Goal: Task Accomplishment & Management: Use online tool/utility

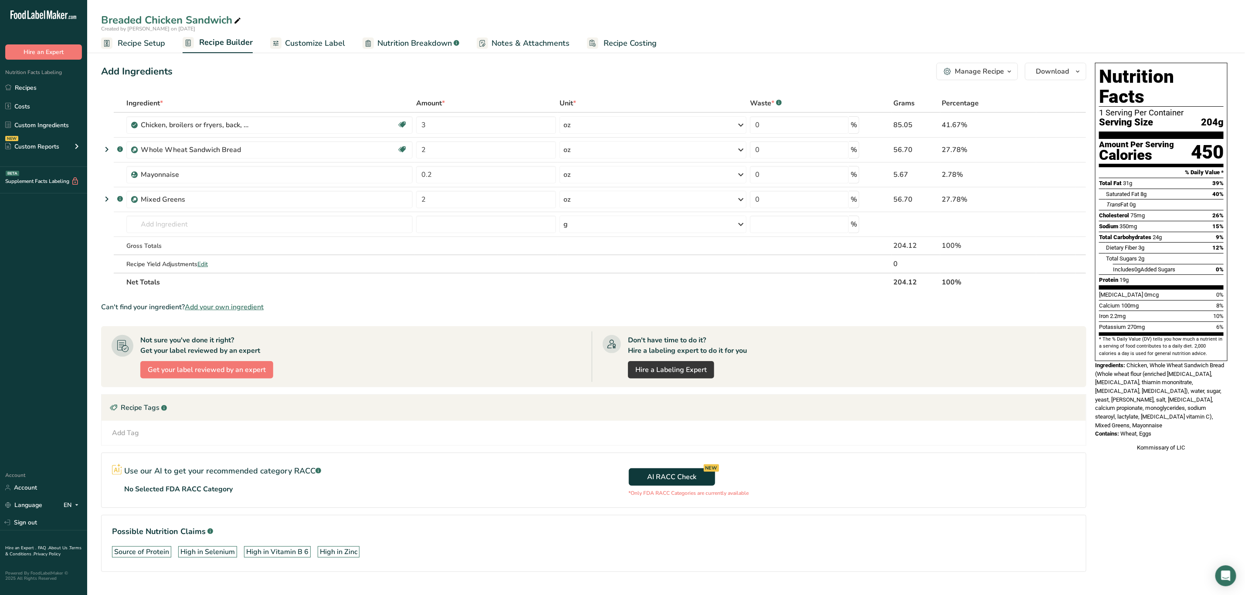
drag, startPoint x: 1127, startPoint y: 346, endPoint x: 1211, endPoint y: 409, distance: 105.1
click at [1211, 409] on div "Nutrition Facts 1 Serving Per Container Serving Size 204g Amount Per Serving Ca…" at bounding box center [1161, 257] width 139 height 397
copy div "Chicken, Whole Wheat Sandwich Bread (Whole wheat flour (enriched niacin, ferrou…"
click at [416, 41] on span "Nutrition Breakdown" at bounding box center [414, 43] width 75 height 12
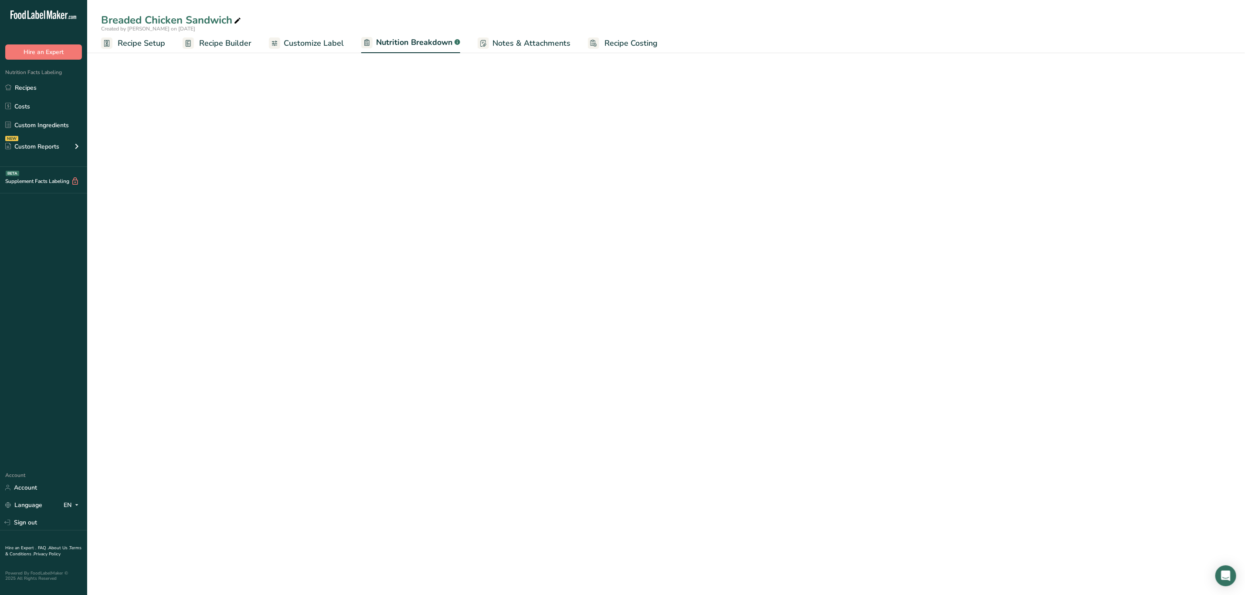
click at [332, 41] on span "Customize Label" at bounding box center [314, 43] width 60 height 12
select select "Calories"
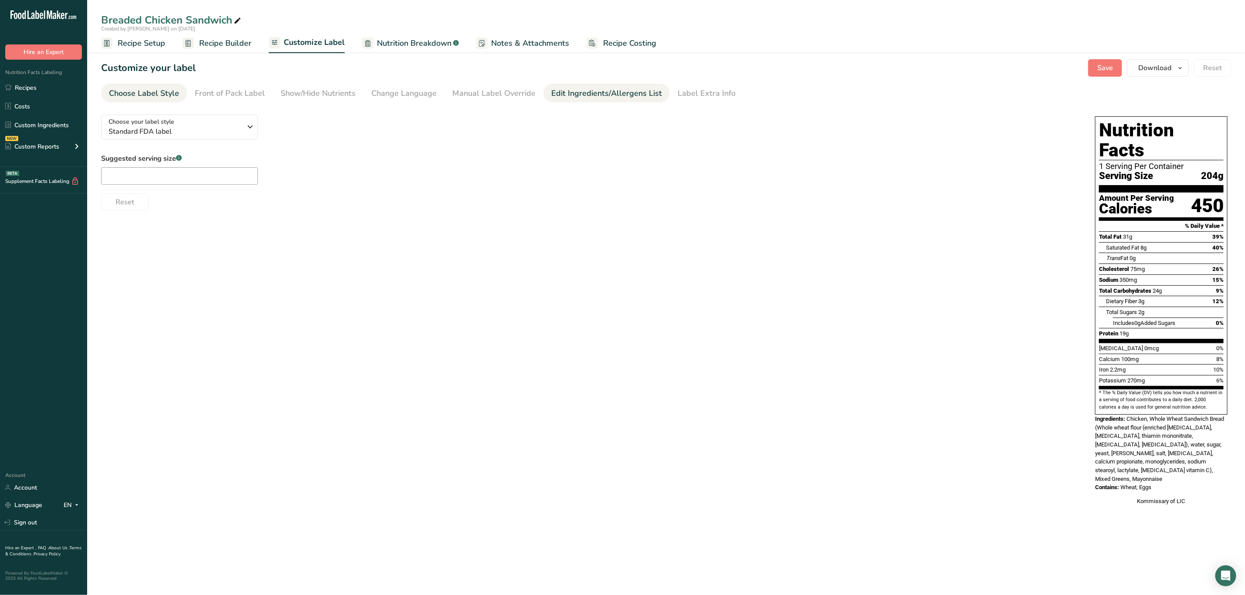
click at [607, 94] on div "Edit Ingredients/Allergens List" at bounding box center [606, 94] width 111 height 12
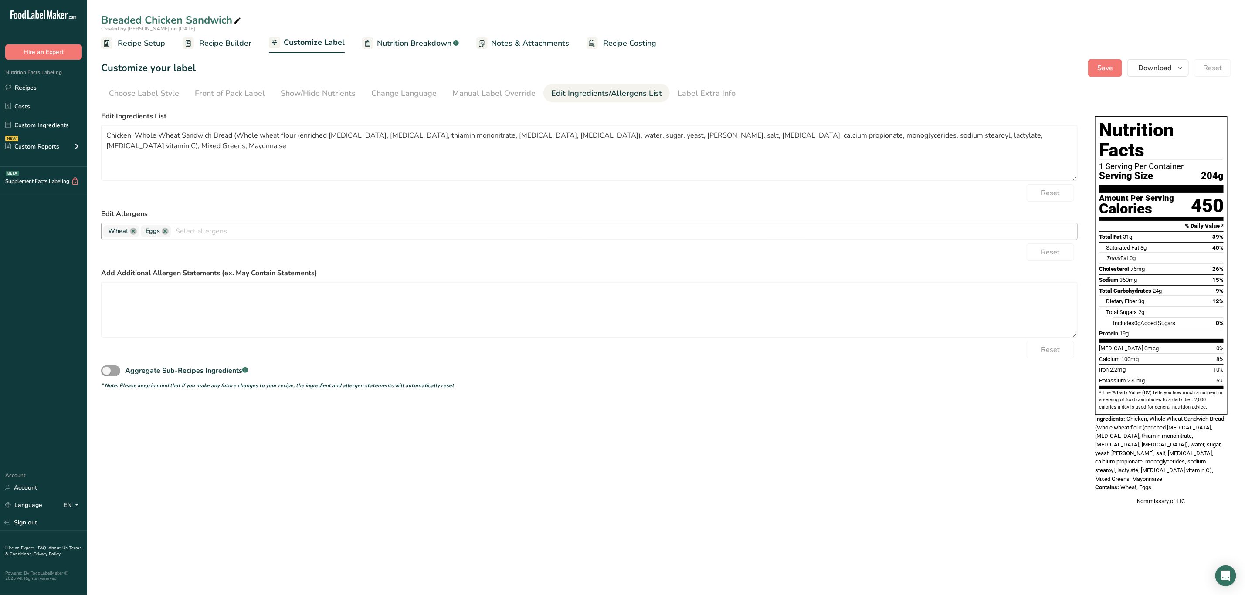
click at [208, 235] on input "text" at bounding box center [624, 231] width 906 height 14
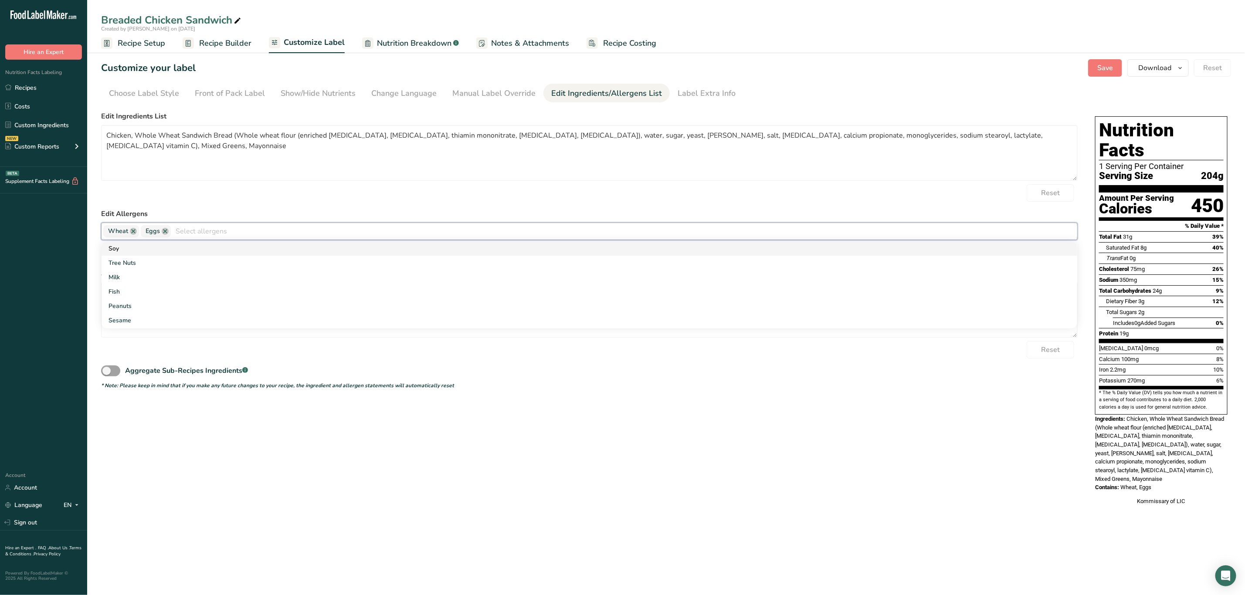
click at [148, 247] on link "Soy" at bounding box center [590, 248] width 976 height 14
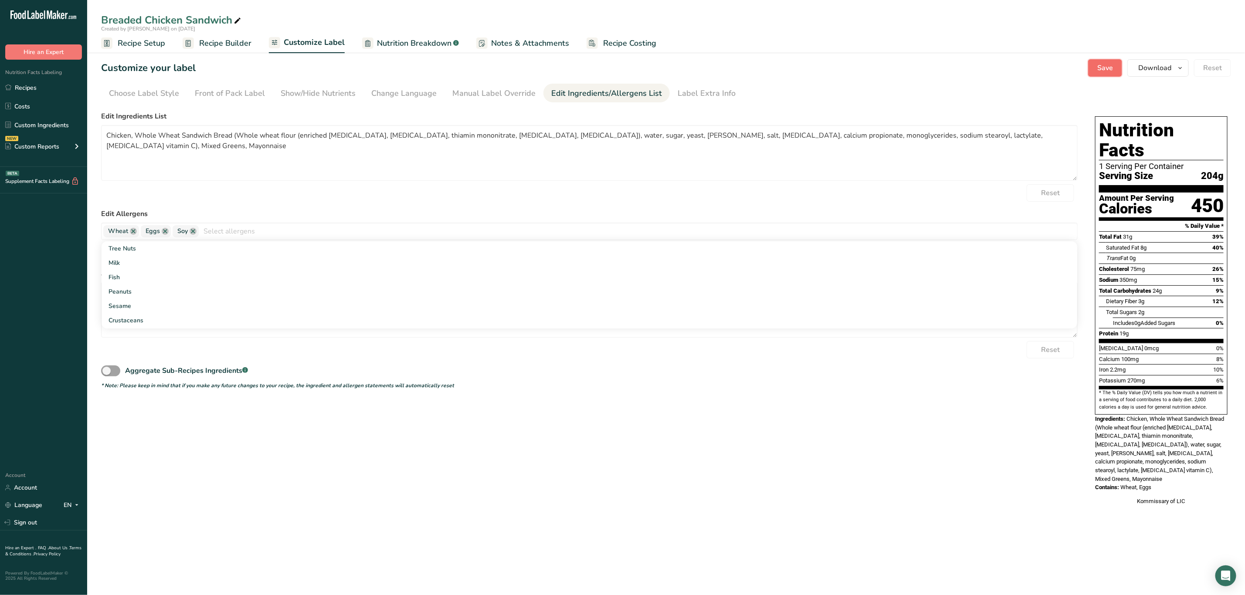
click at [1097, 71] on span "Save" at bounding box center [1105, 68] width 16 height 10
click at [136, 43] on span "Recipe Setup" at bounding box center [141, 43] width 47 height 12
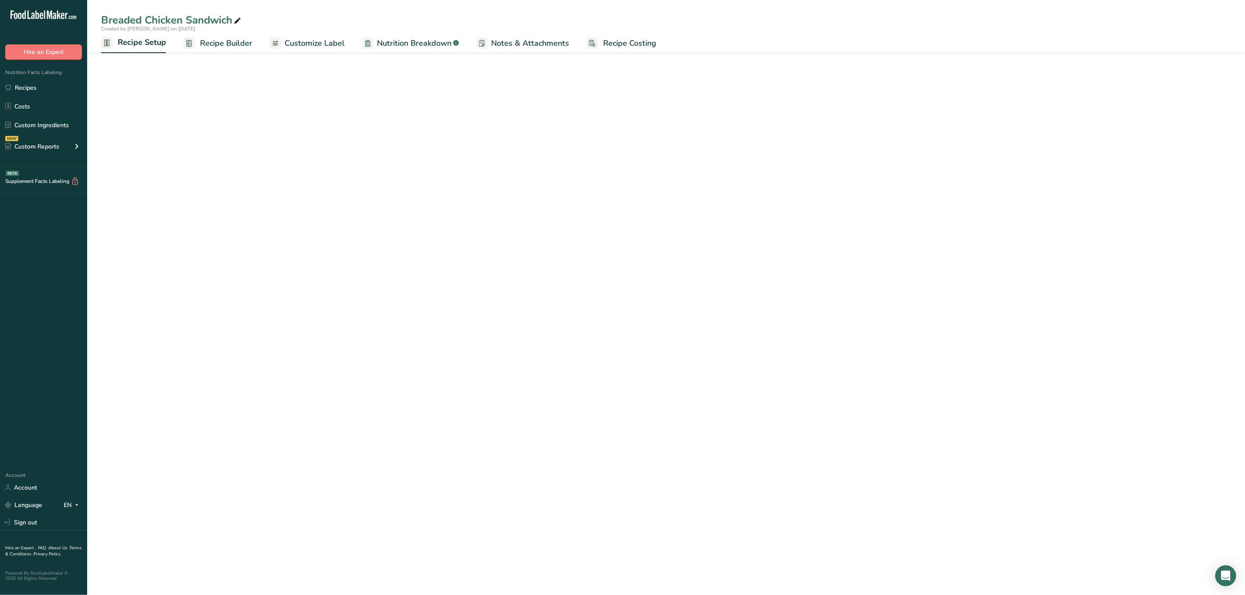
click at [208, 39] on span "Recipe Builder" at bounding box center [226, 43] width 52 height 12
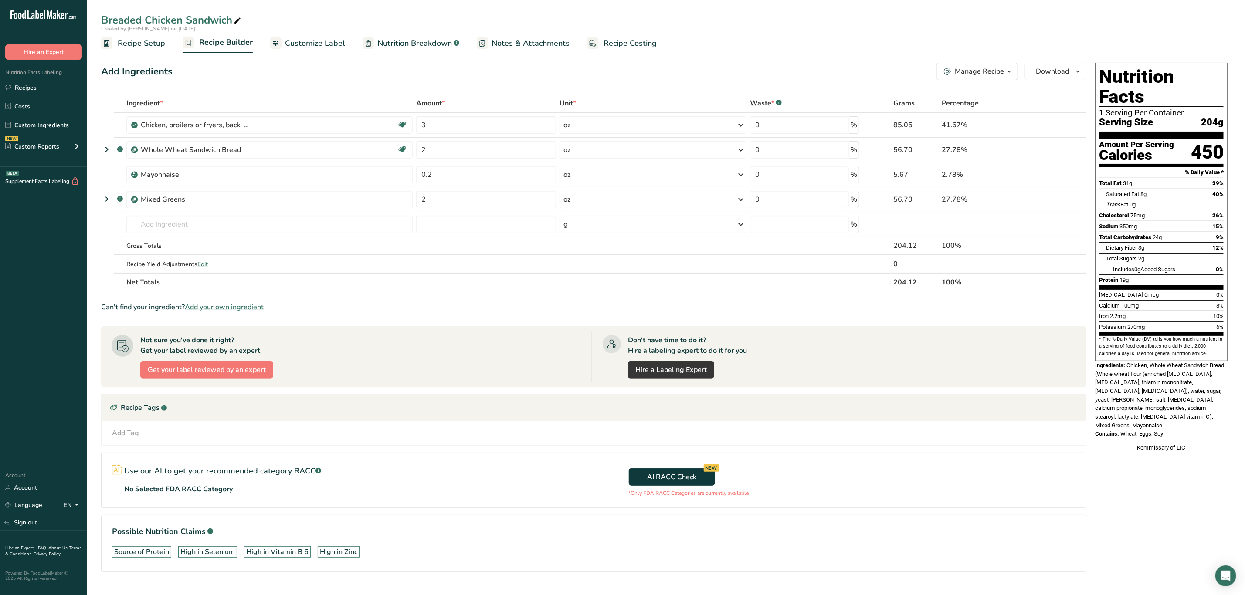
click at [1127, 362] on span "Chicken, Whole Wheat Sandwich Bread (Whole wheat flour (enriched niacin, ferrou…" at bounding box center [1159, 395] width 129 height 67
drag, startPoint x: 1127, startPoint y: 346, endPoint x: 1195, endPoint y: 404, distance: 89.6
click at [1195, 404] on div "Nutrition Facts 1 Serving Per Container Serving Size 204g Amount Per Serving Ca…" at bounding box center [1161, 257] width 139 height 397
copy div "Chicken, Whole Wheat Sandwich Bread (Whole wheat flour (enriched niacin, ferrou…"
drag, startPoint x: 1127, startPoint y: 348, endPoint x: 1178, endPoint y: 408, distance: 78.6
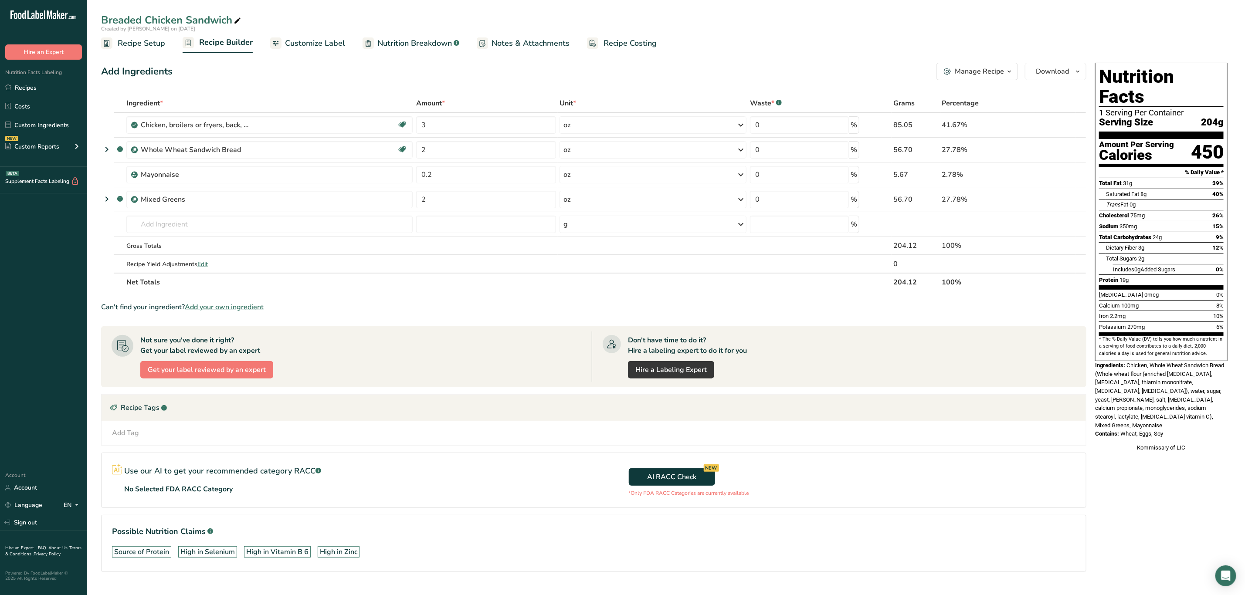
click at [1178, 408] on div "Nutrition Facts 1 Serving Per Container Serving Size 204g Amount Per Serving Ca…" at bounding box center [1161, 257] width 139 height 397
copy div "Chicken, Whole Wheat Sandwich Bread (Whole wheat flour (enriched niacin, ferrou…"
click at [231, 19] on div "Breaded Chicken Sandwich" at bounding box center [172, 20] width 142 height 16
click at [231, 19] on input "Breaded Chicken Sandwich" at bounding box center [666, 20] width 1130 height 16
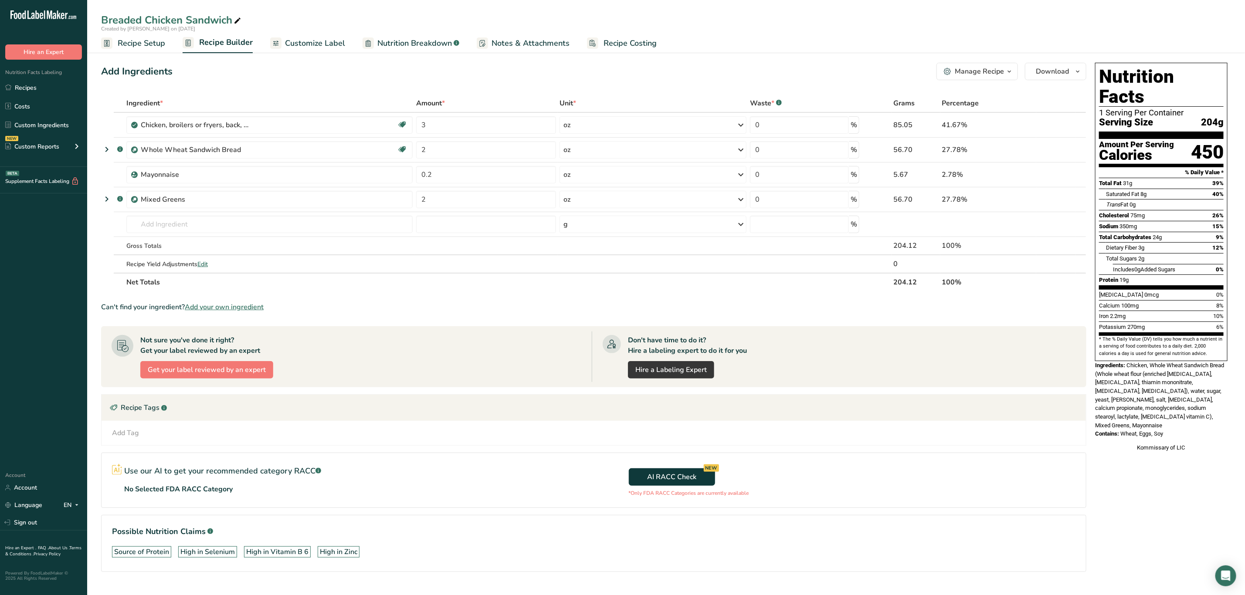
click at [1162, 444] on div "Kommissary of LIC" at bounding box center [1161, 448] width 132 height 9
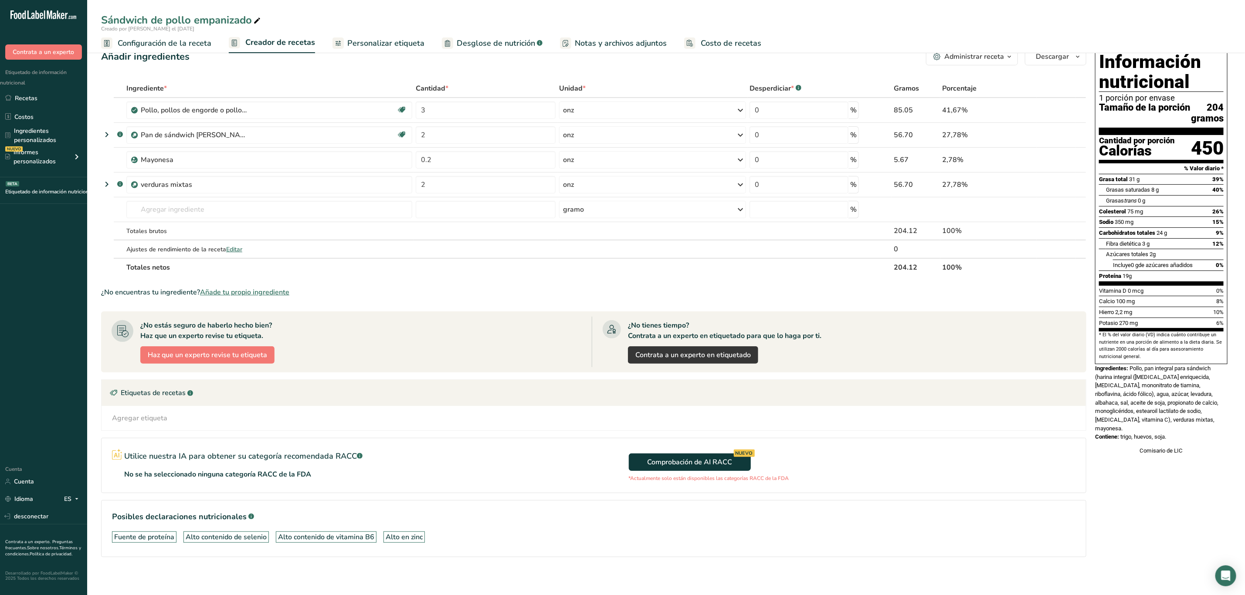
scroll to position [21, 0]
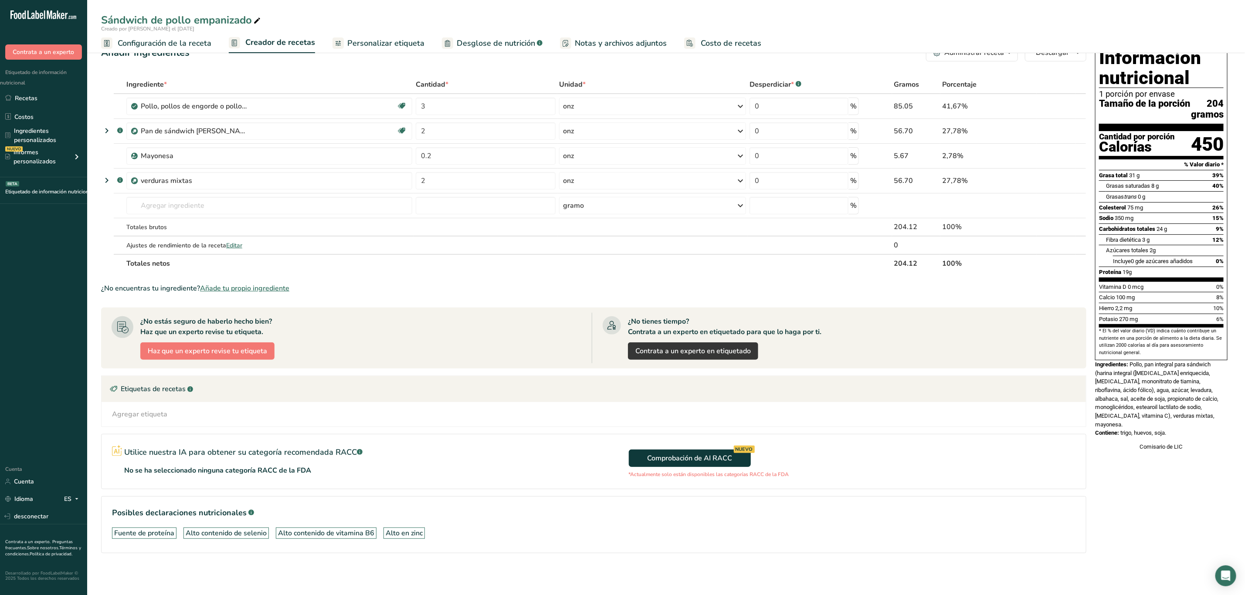
drag, startPoint x: 1131, startPoint y: 374, endPoint x: 1187, endPoint y: 434, distance: 82.0
click at [1187, 434] on div "Información nutricional 1 porción por envase Tamaño de la porción 204 gramos Ca…" at bounding box center [1161, 248] width 139 height 414
copy div "Pollo, pan integral para sándwich (harina integral (niacina enriquecida, sulfat…"
click at [1152, 398] on font "Pollo, pan integral para sándwich (harina integral (niacina enriquecida, sulfat…" at bounding box center [1156, 394] width 123 height 67
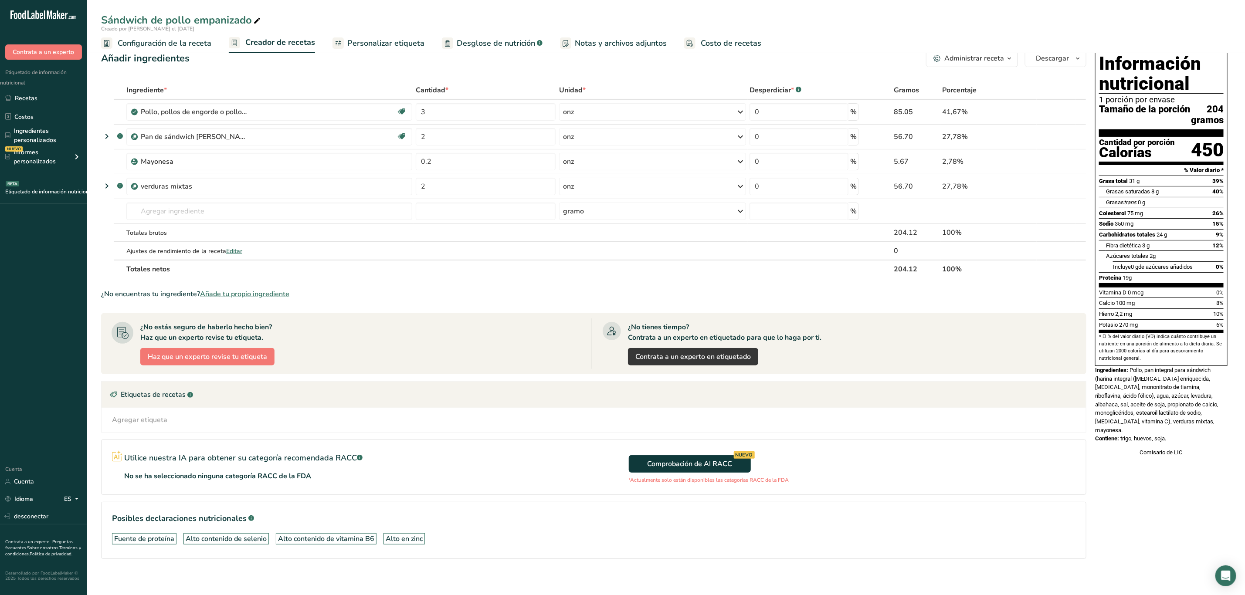
scroll to position [0, 0]
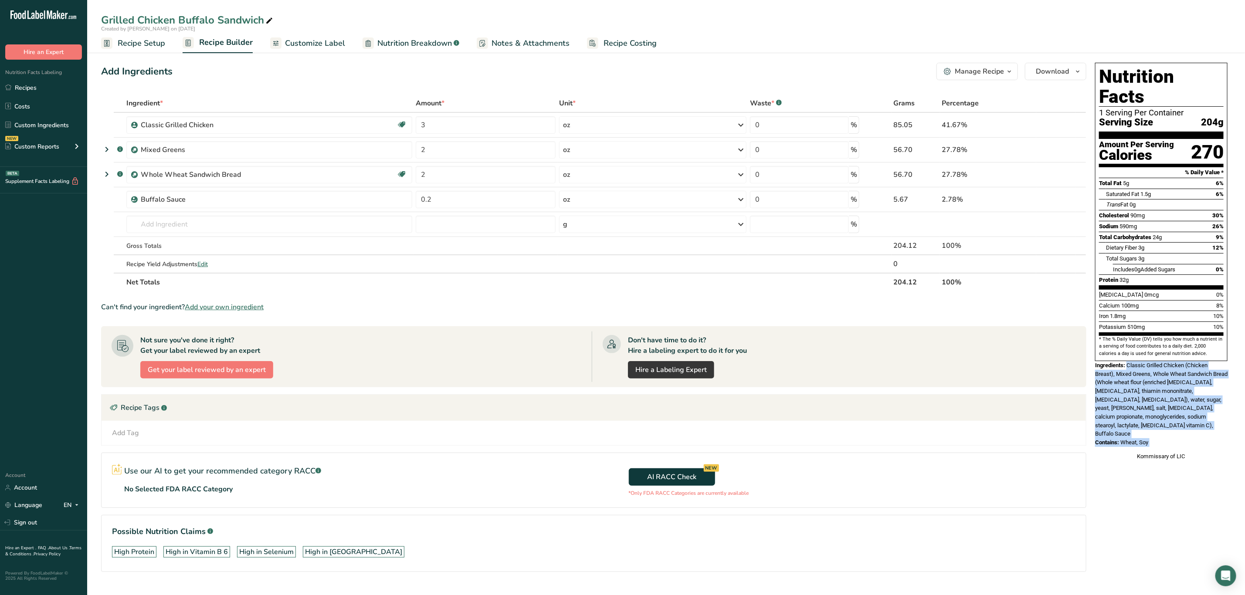
click at [1157, 413] on div "Nutrition Facts 1 Serving Per Container Serving Size 204g Amount Per Serving Ca…" at bounding box center [1161, 261] width 139 height 405
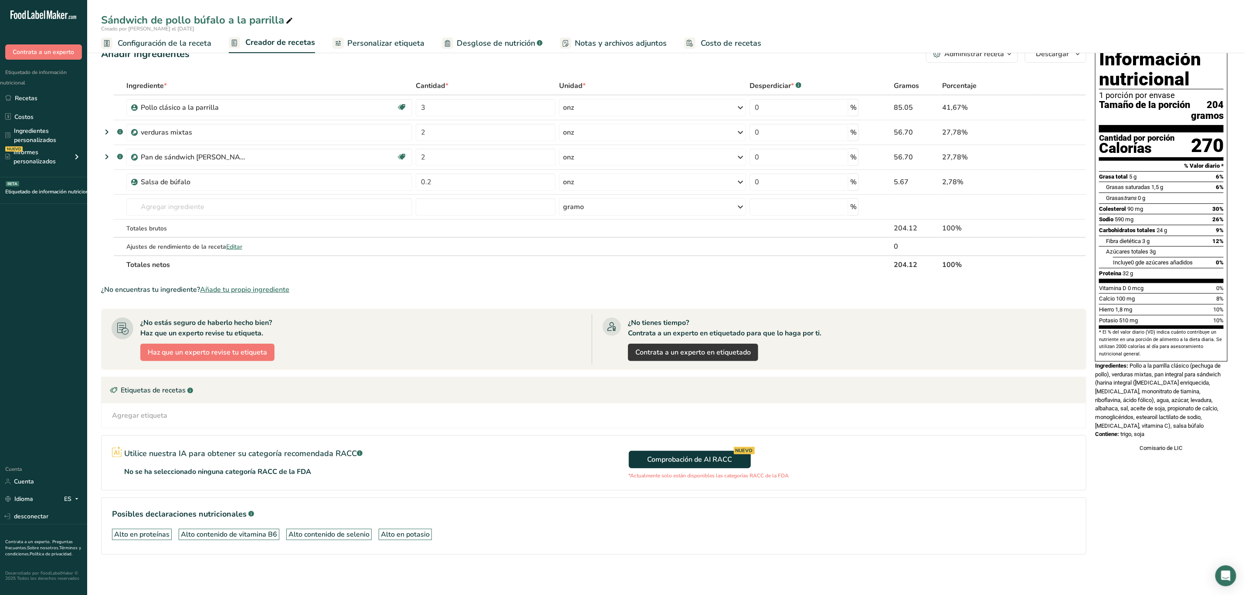
scroll to position [21, 0]
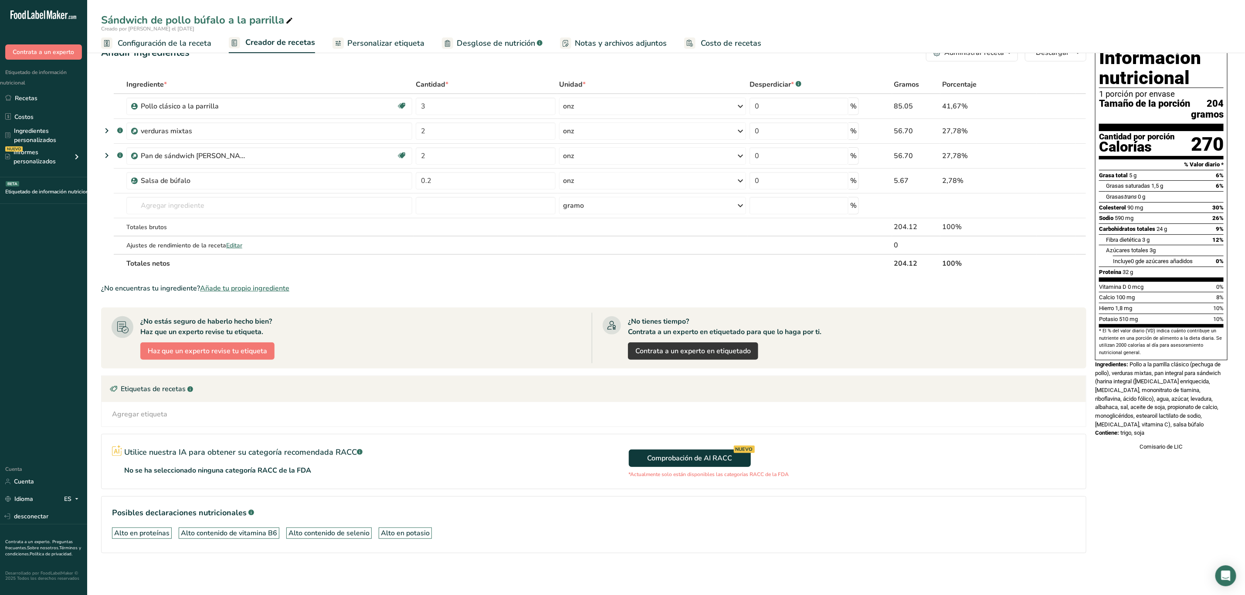
drag, startPoint x: 1131, startPoint y: 373, endPoint x: 1160, endPoint y: 440, distance: 72.6
click at [1160, 440] on div "Información nutricional 1 porción por envase Tamaño de la porción 204 gramos Ca…" at bounding box center [1161, 248] width 139 height 414
copy div "Pollo a la parrilla clásico (pechuga de pollo), verduras mixtas, pan integral p…"
click at [1143, 404] on div "Ingredientes: Pollo a la parrilla clásico (pechuga de pollo), verduras mixtas, …" at bounding box center [1161, 394] width 132 height 69
click at [1135, 426] on font "Pollo a la parrilla clásico (pechuga de pollo), verduras mixtas, pan integral p…" at bounding box center [1157, 394] width 125 height 67
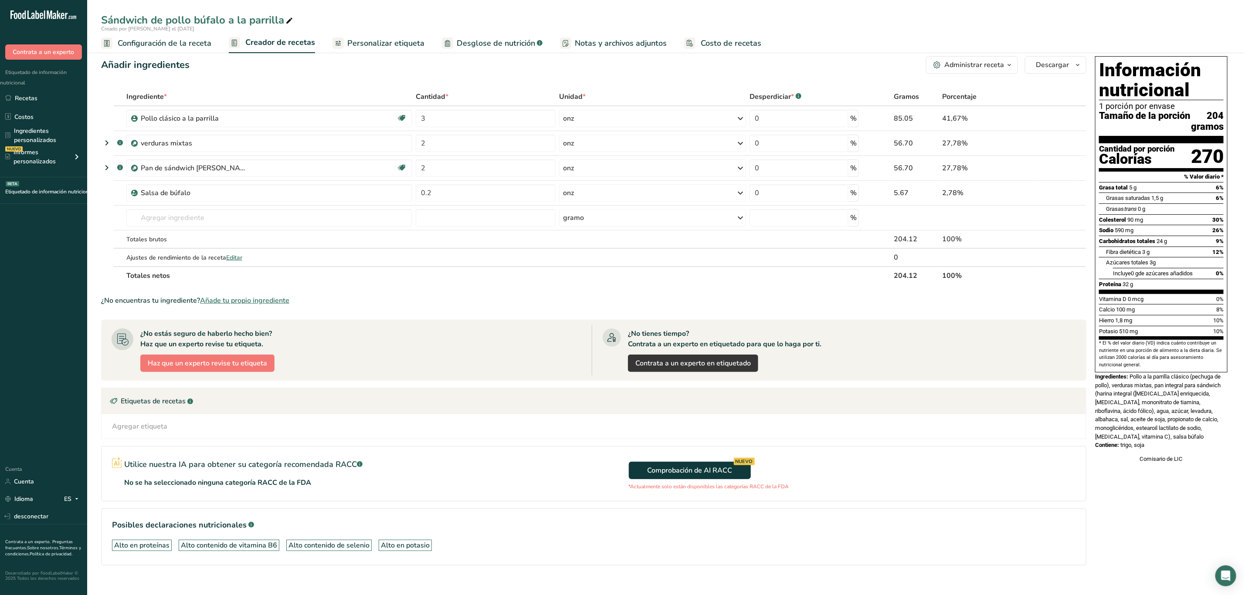
scroll to position [0, 0]
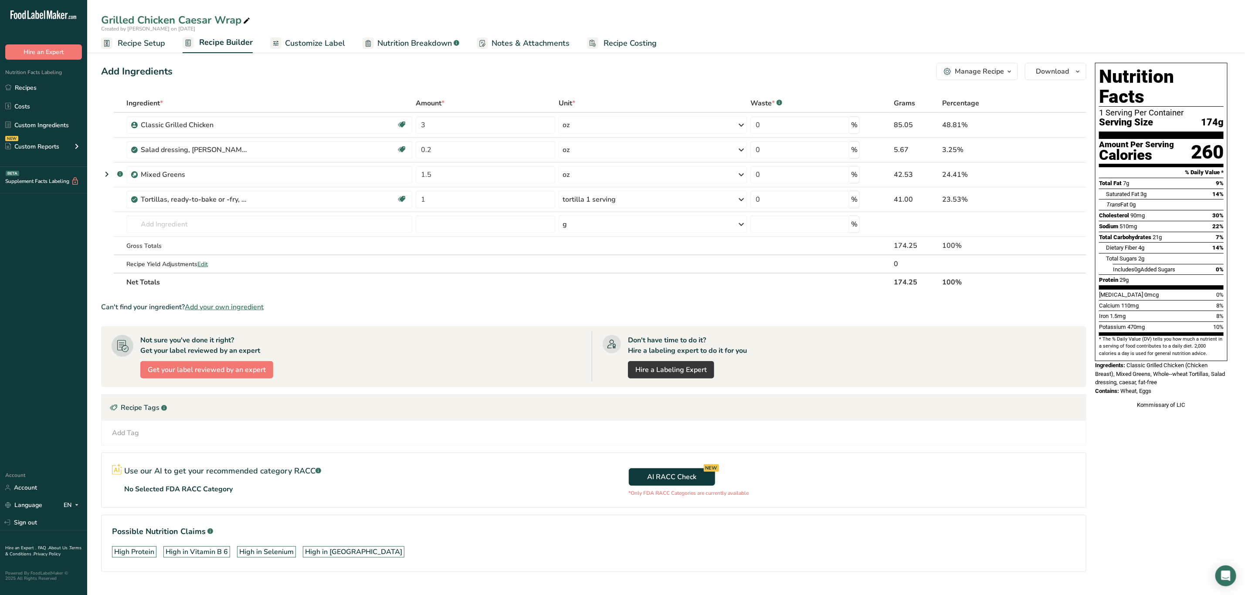
click at [1163, 387] on div "Contains: Wheat, Eggs" at bounding box center [1161, 391] width 132 height 9
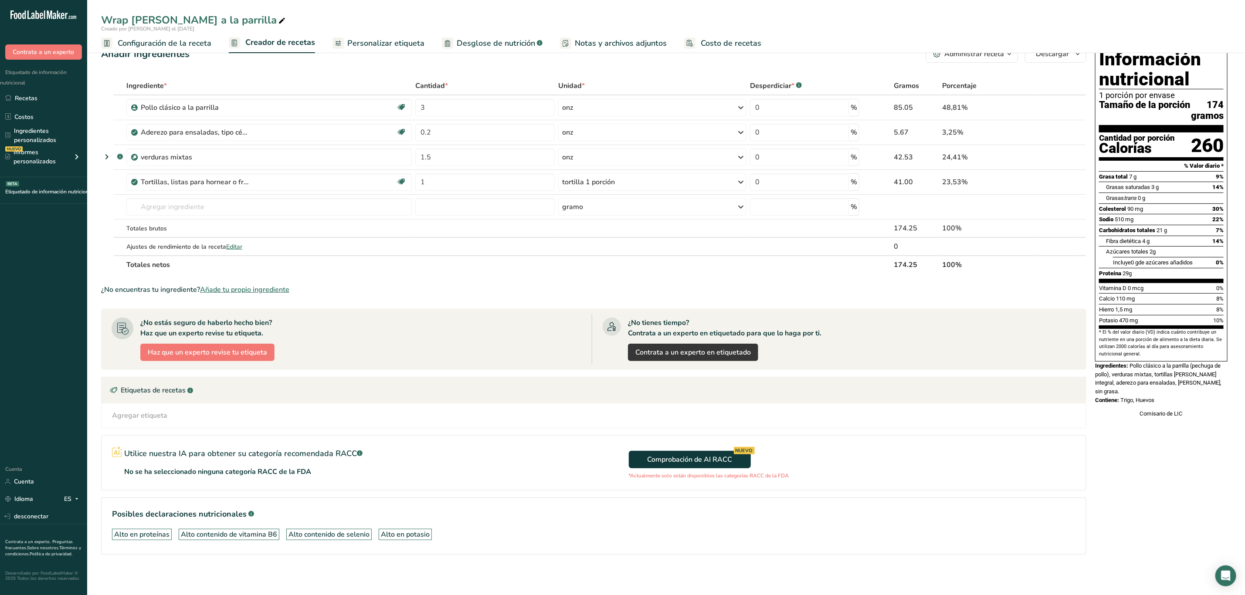
scroll to position [21, 0]
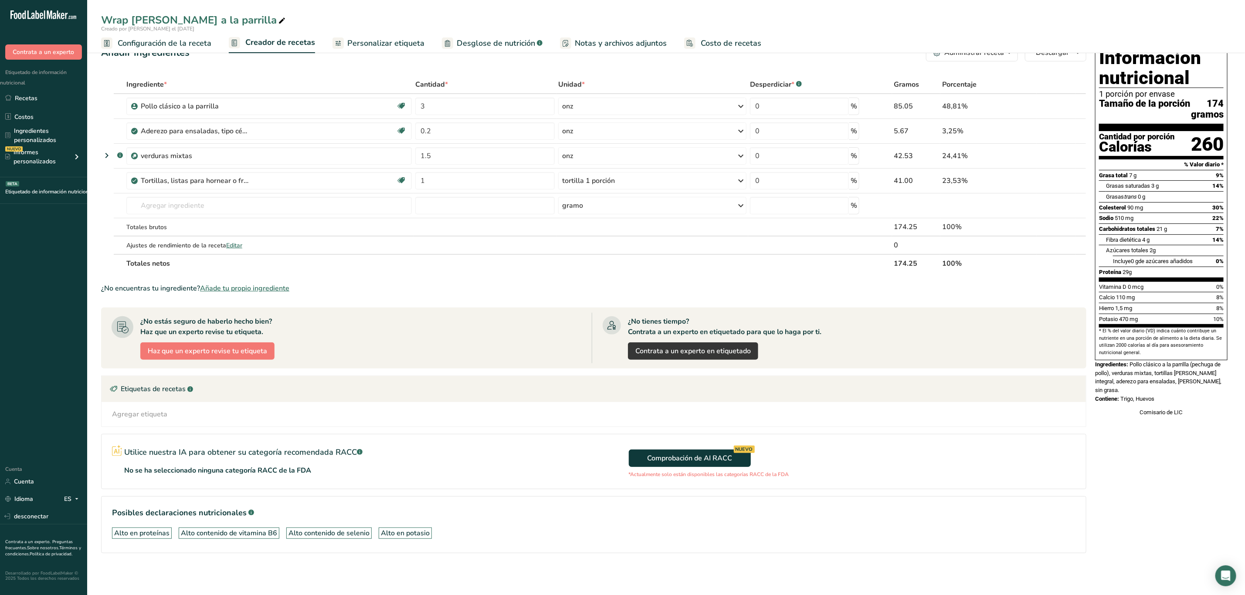
drag, startPoint x: 1131, startPoint y: 373, endPoint x: 1166, endPoint y: 400, distance: 44.4
click at [1166, 400] on div "Información nutricional 1 porción por envase Tamaño de la porción 174 gramos Ca…" at bounding box center [1161, 231] width 139 height 380
copy div "Pollo clásico a la parrilla (pechuga de pollo), verduras mixtas, tortillas de t…"
click at [1143, 412] on div "Comisario de LIC" at bounding box center [1161, 412] width 132 height 9
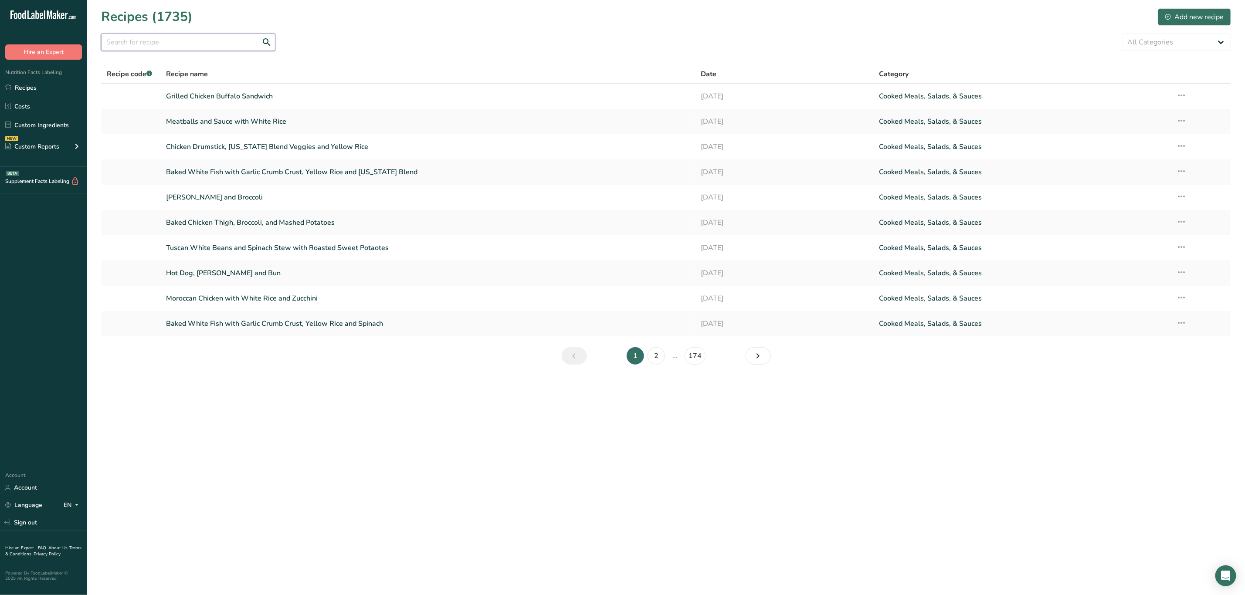
click at [230, 38] on input "text" at bounding box center [188, 42] width 174 height 17
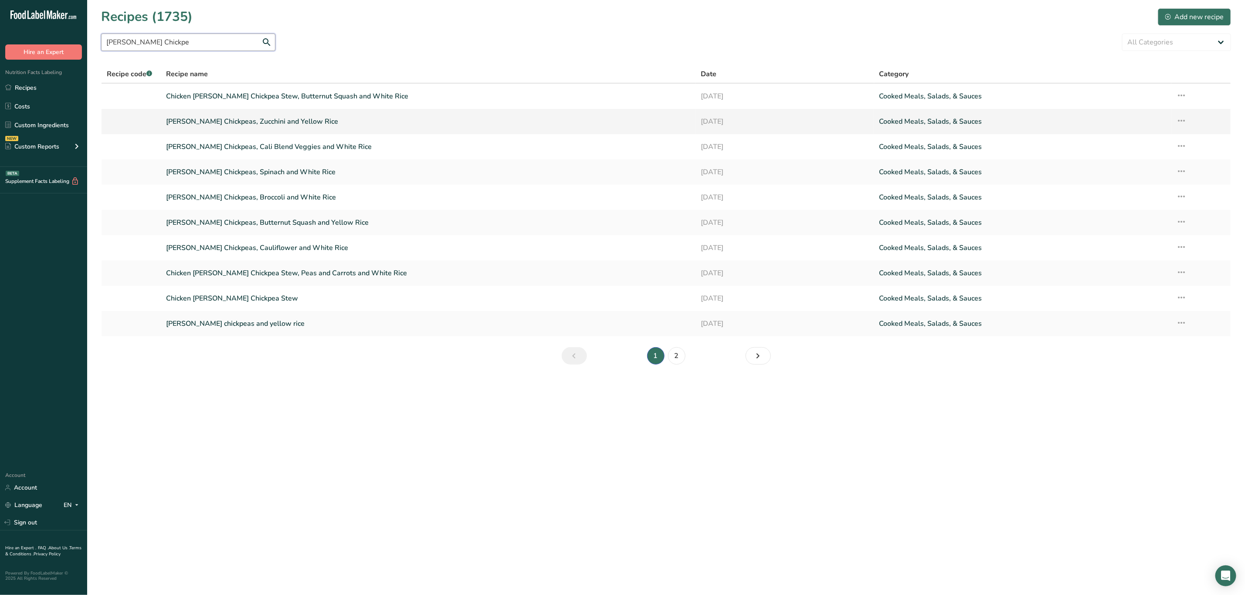
type input "[PERSON_NAME] Chickpe"
click at [342, 126] on link "[PERSON_NAME] Chickpeas, Zucchini and Yellow Rice" at bounding box center [428, 121] width 524 height 18
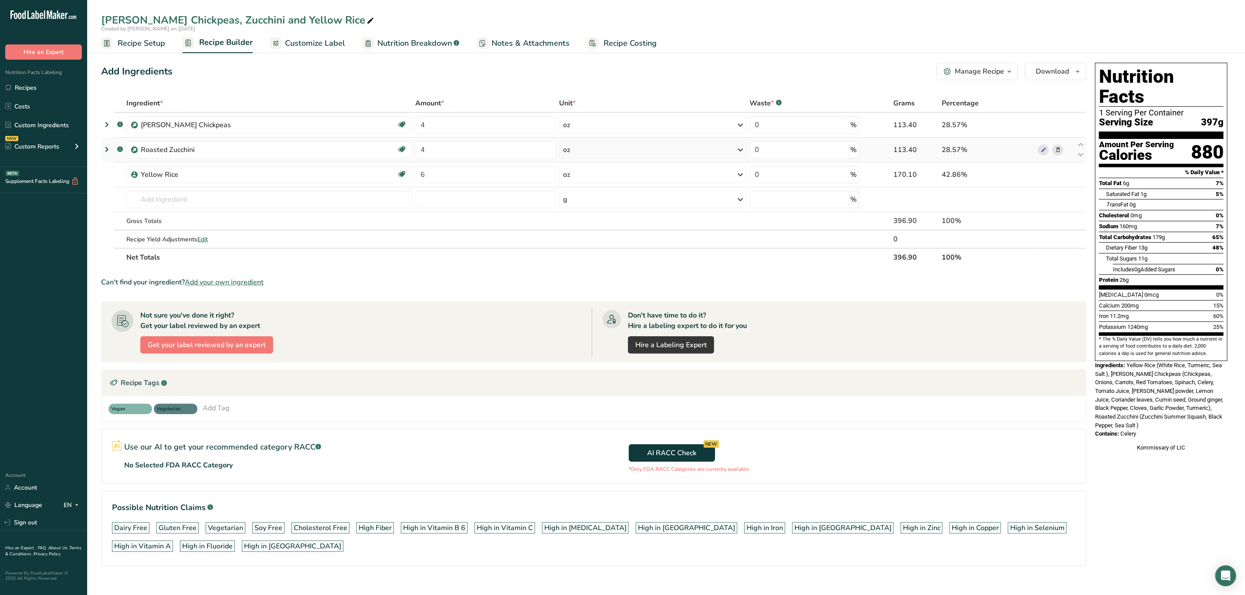
click at [1057, 149] on icon at bounding box center [1058, 150] width 6 height 9
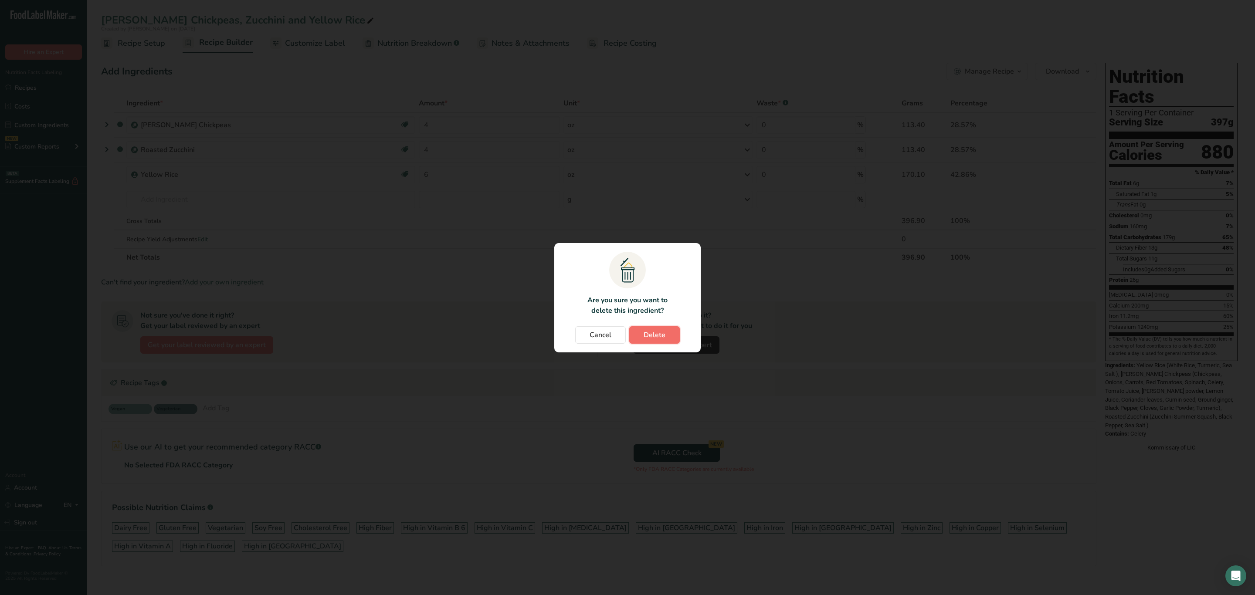
click at [650, 340] on button "Delete" at bounding box center [654, 334] width 51 height 17
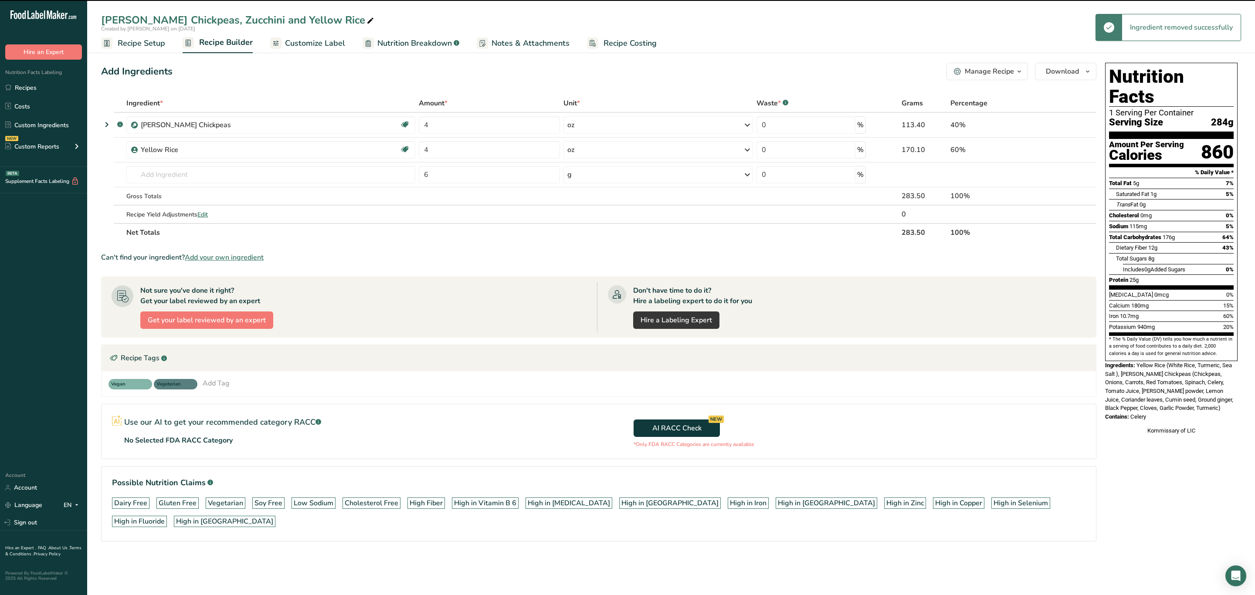
type input "6"
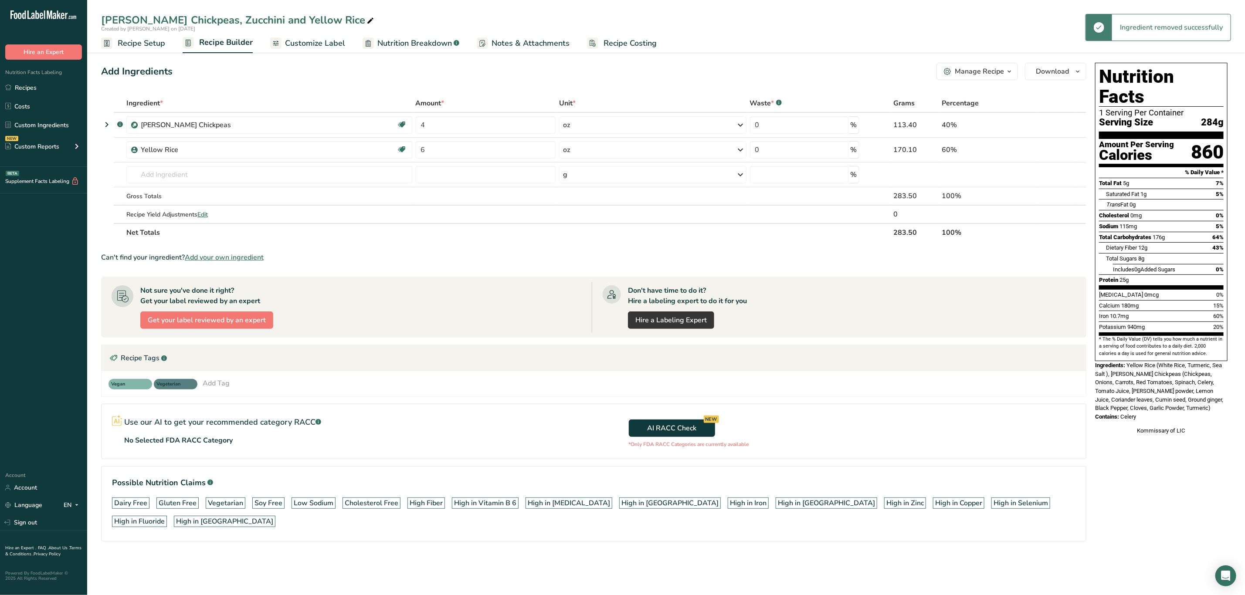
click at [366, 21] on icon at bounding box center [370, 21] width 8 height 12
drag, startPoint x: 244, startPoint y: 19, endPoint x: 180, endPoint y: 11, distance: 64.5
click at [180, 11] on div "[PERSON_NAME] Chickpeas, [PERSON_NAME] and Yellow Rice Created by [PERSON_NAME]…" at bounding box center [666, 26] width 1158 height 53
click at [191, 22] on input "[PERSON_NAME] Chickpeasw with Yellow Rice" at bounding box center [666, 20] width 1130 height 16
click at [186, 19] on input "[PERSON_NAME] Chickpeasw with Yellow Rice" at bounding box center [666, 20] width 1130 height 16
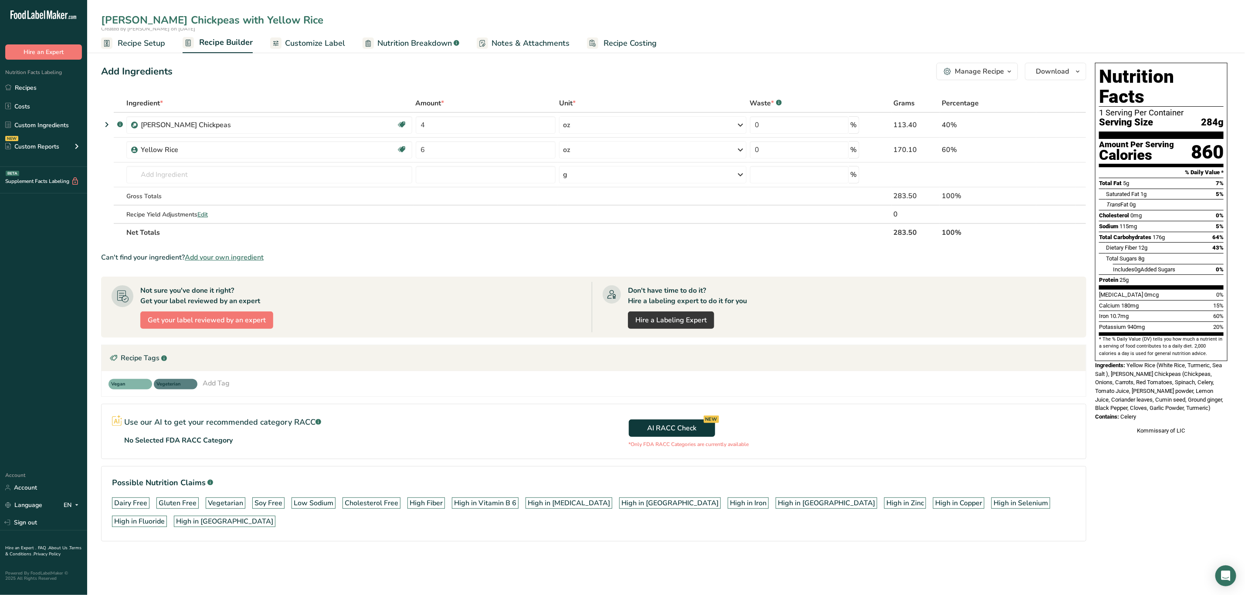
type input "[PERSON_NAME] Chickpeas with Yellow Rice"
click at [343, 243] on section "Ingredient * Amount * Unit * Waste * .a-a{fill:#347362;}.b-a{fill:#fff;} Grams …" at bounding box center [593, 324] width 985 height 461
drag, startPoint x: 706, startPoint y: 182, endPoint x: 220, endPoint y: 24, distance: 510.8
click at [220, 24] on div "[PERSON_NAME] Chickpeas with Yellow Rice" at bounding box center [217, 20] width 233 height 16
click at [224, 20] on input "[PERSON_NAME] Chickpeas with Yellow Rice" at bounding box center [666, 20] width 1130 height 16
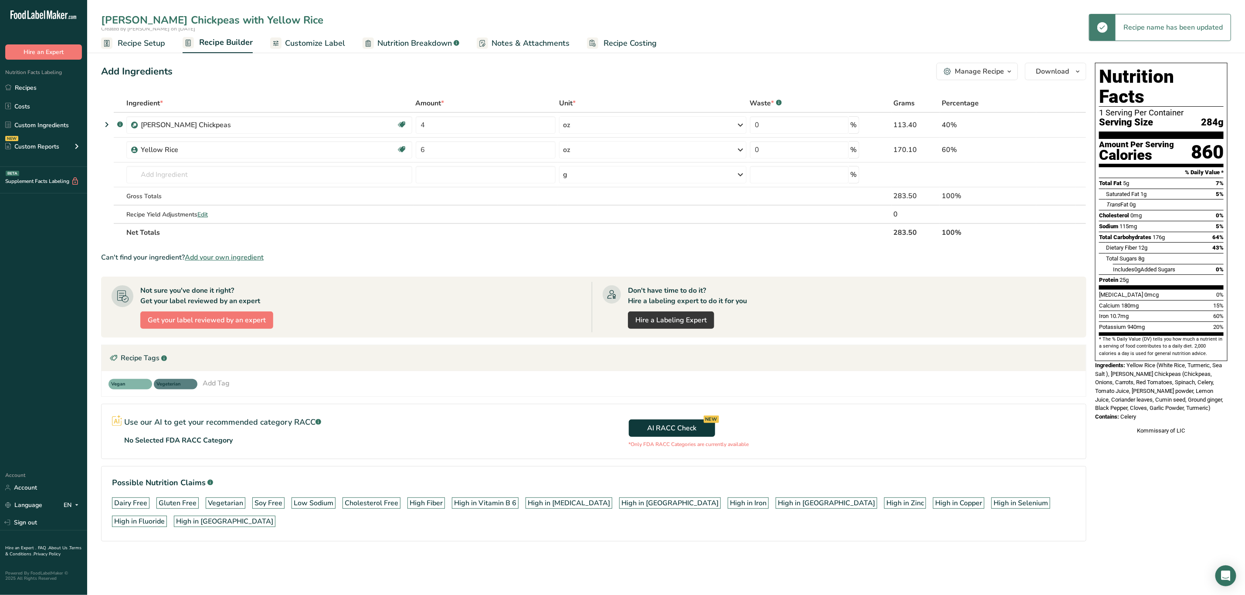
click at [225, 20] on input "[PERSON_NAME] Chickpeas with Yellow Rice" at bounding box center [666, 20] width 1130 height 16
type input "[PERSON_NAME] Chickpeas with White Rice"
click at [1059, 146] on icon at bounding box center [1058, 150] width 6 height 9
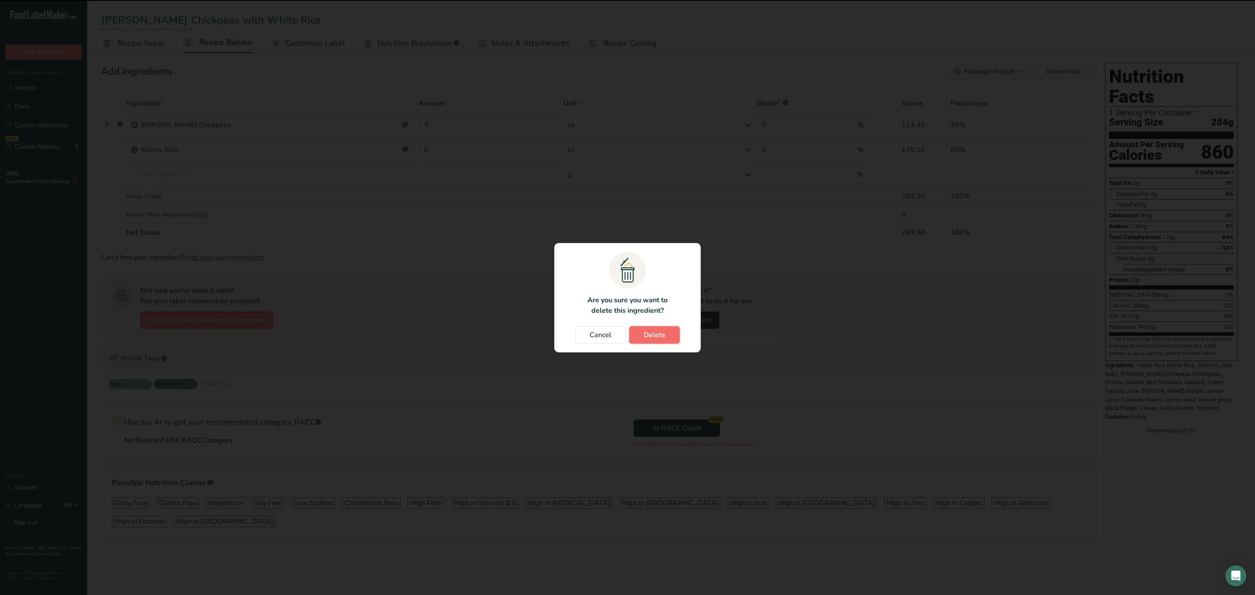
click at [665, 335] on span "Delete" at bounding box center [655, 335] width 22 height 10
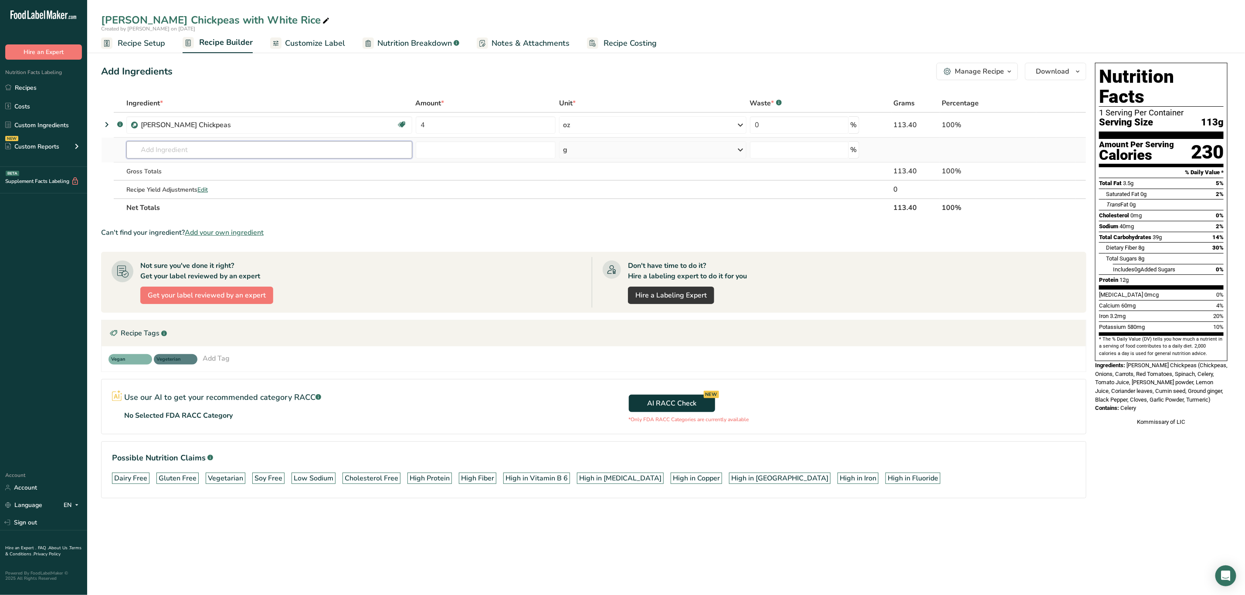
click at [217, 153] on input "text" at bounding box center [269, 149] width 286 height 17
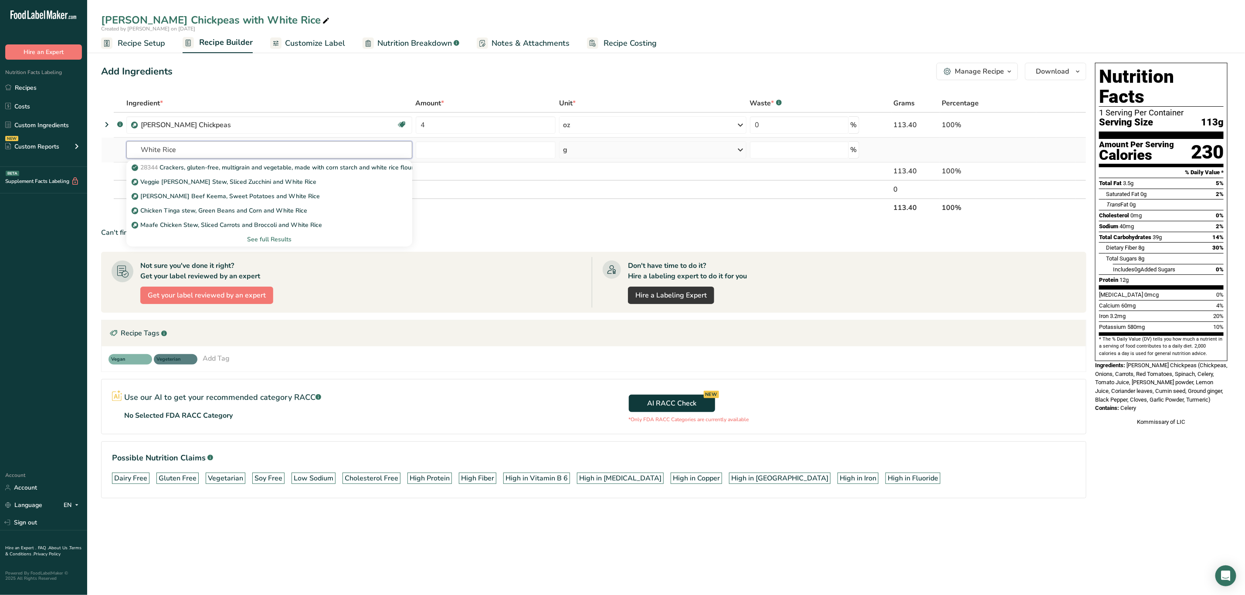
type input "White Rice"
click at [263, 235] on div "See full Results" at bounding box center [269, 239] width 272 height 9
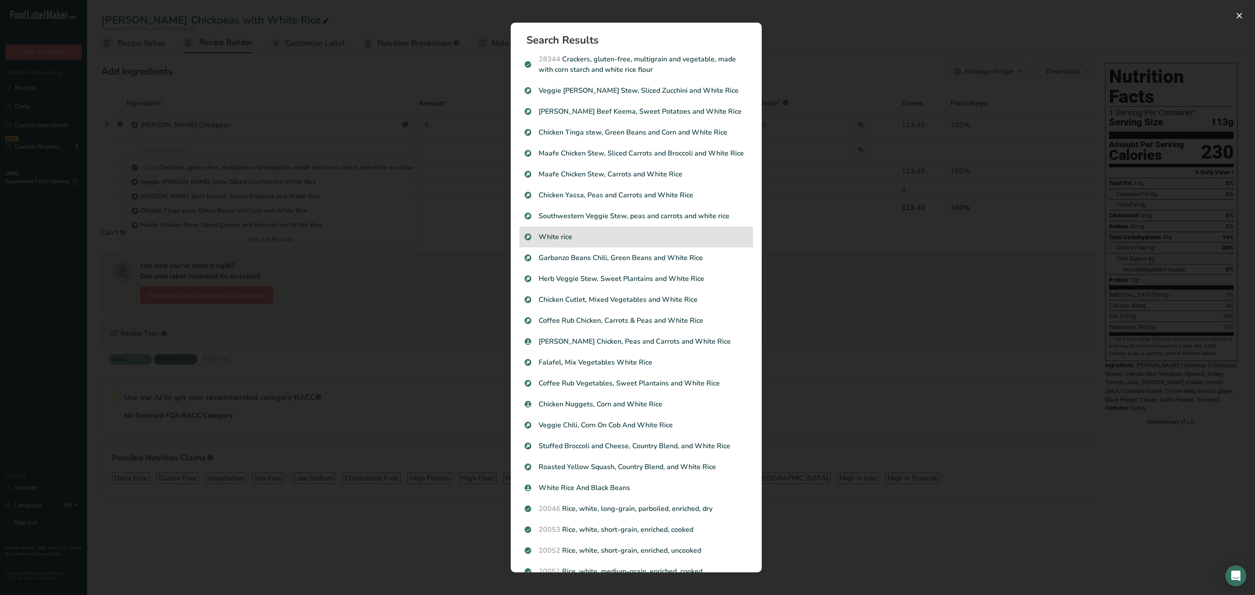
click at [570, 242] on p "White rice" at bounding box center [636, 237] width 223 height 10
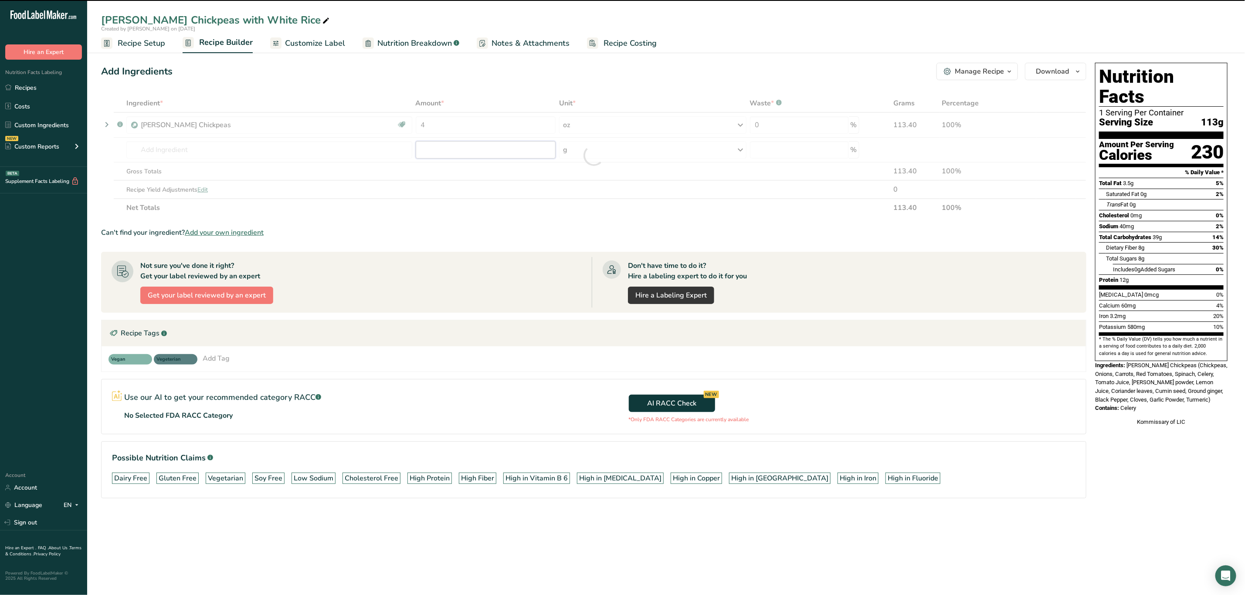
click at [494, 149] on input "number" at bounding box center [486, 149] width 140 height 17
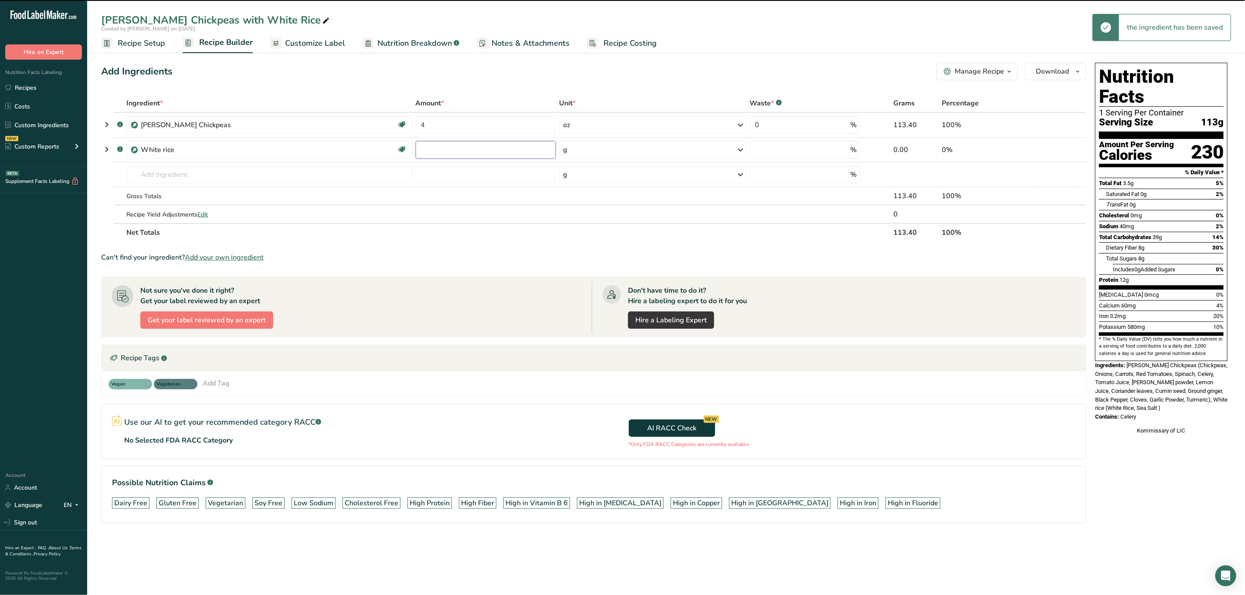
type input "0"
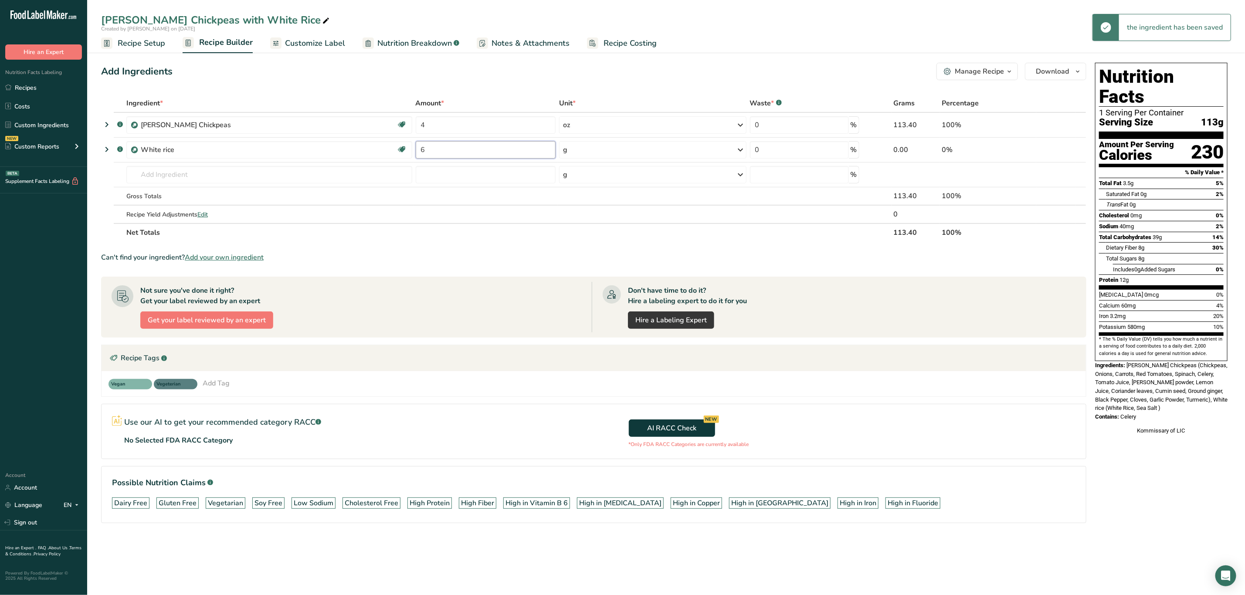
click at [494, 149] on input "6" at bounding box center [486, 149] width 140 height 17
type input "6"
click at [658, 152] on div "Ingredient * Amount * Unit * Waste * .a-a{fill:#347362;}.b-a{fill:#fff;} Grams …" at bounding box center [593, 168] width 985 height 148
click at [658, 152] on div "g" at bounding box center [652, 149] width 187 height 17
click at [582, 215] on div "See more" at bounding box center [600, 218] width 73 height 9
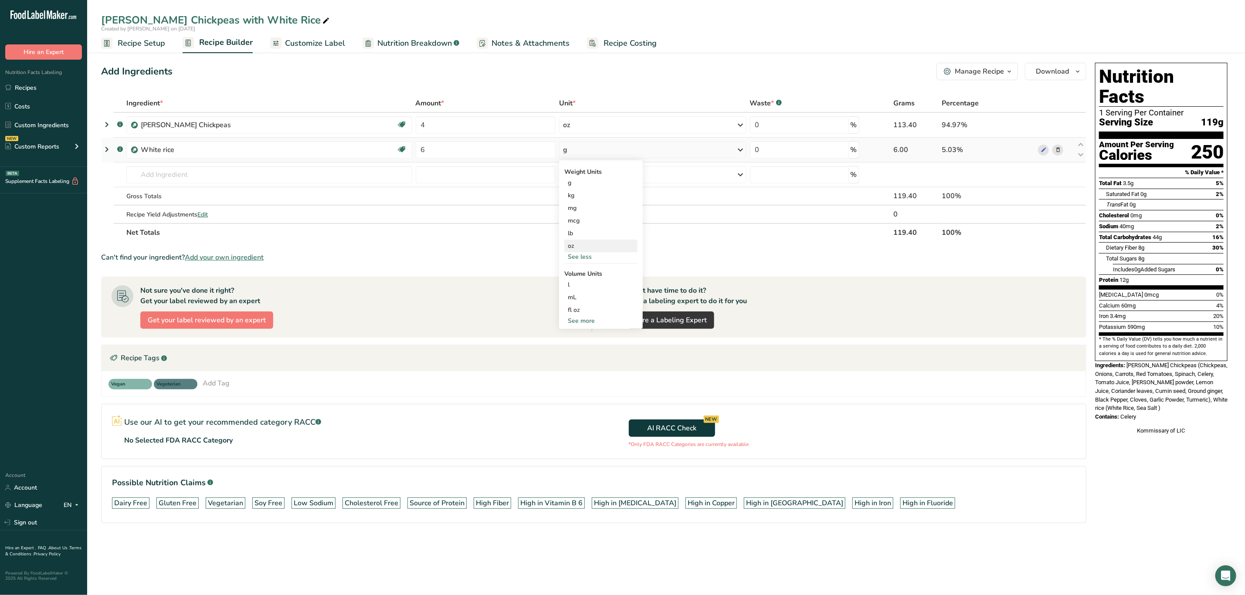
click at [580, 248] on div "oz" at bounding box center [600, 246] width 73 height 13
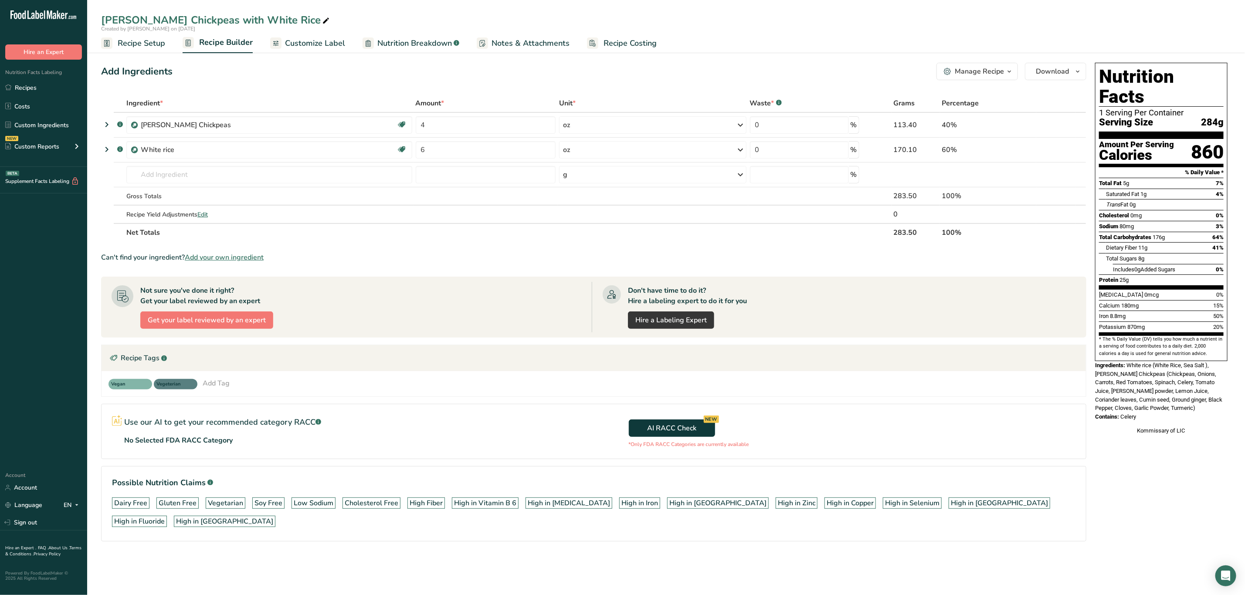
drag, startPoint x: 1129, startPoint y: 346, endPoint x: 1169, endPoint y: 395, distance: 63.5
click at [1169, 395] on div "Nutrition Facts 1 Serving Per Container Serving Size 284g Amount Per Serving Ca…" at bounding box center [1161, 248] width 139 height 379
copy div "White rice (White Rice, Sea Salt ), [PERSON_NAME] Chickpeas (Chickpeas, Onions,…"
click at [1157, 361] on div "Ingredients: White rice (White Rice, Sea Salt ), [PERSON_NAME] Chickpeas (Chick…" at bounding box center [1161, 386] width 132 height 51
click at [1171, 388] on div "Ingredients: White rice (White Rice, Sea Salt ), [PERSON_NAME] Chickpeas (Chick…" at bounding box center [1161, 386] width 132 height 51
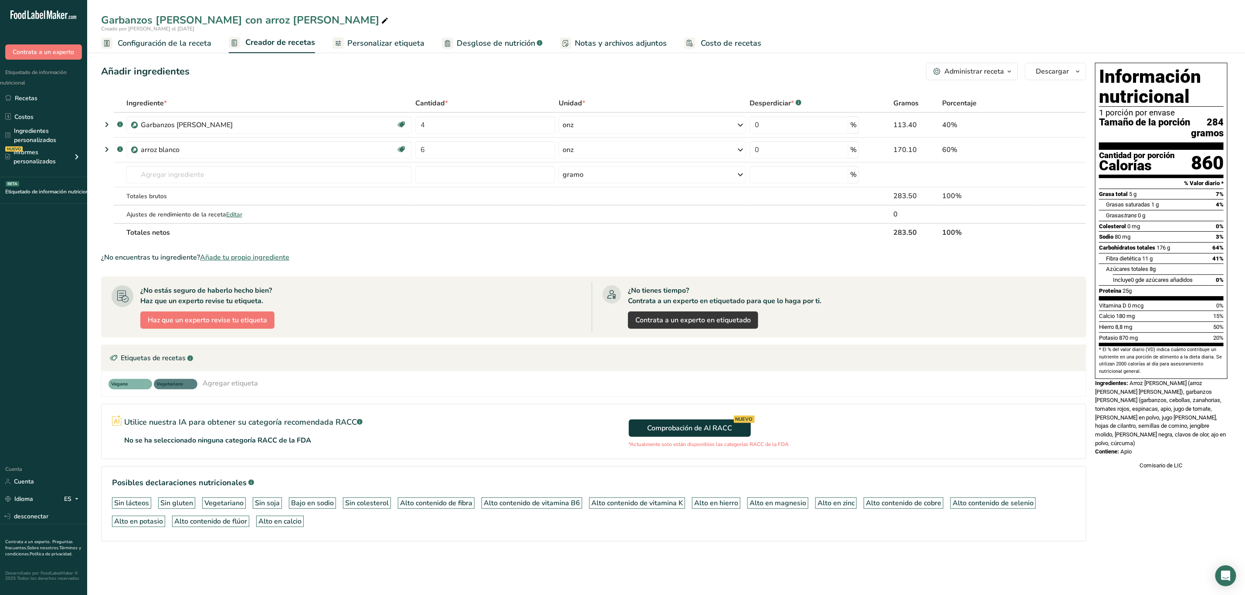
drag, startPoint x: 1131, startPoint y: 394, endPoint x: 1161, endPoint y: 459, distance: 71.4
click at [1161, 459] on div "Información nutricional 1 porción por envase Tamaño de la porción 284 gramos Ca…" at bounding box center [1161, 266] width 139 height 414
copy div "Arroz [PERSON_NAME] (arroz [PERSON_NAME] [PERSON_NAME]), garbanzos [PERSON_NAME…"
click at [1135, 419] on font "Arroz [PERSON_NAME] (arroz [PERSON_NAME] [PERSON_NAME]), garbanzos [PERSON_NAME…" at bounding box center [1160, 413] width 131 height 67
